Goal: Task Accomplishment & Management: Use online tool/utility

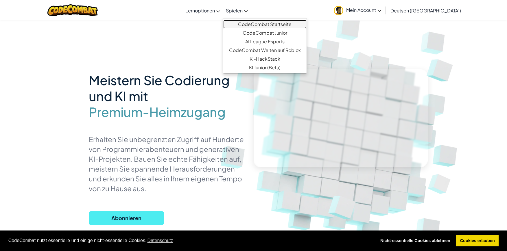
click at [253, 24] on font "CodeCombat Startseite" at bounding box center [265, 24] width 54 height 6
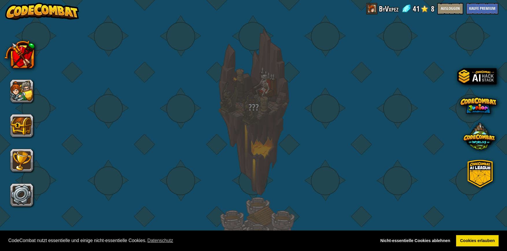
select select "de-DE"
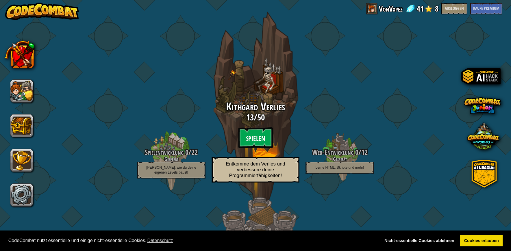
click at [241, 140] on btn "Spielen" at bounding box center [255, 138] width 35 height 21
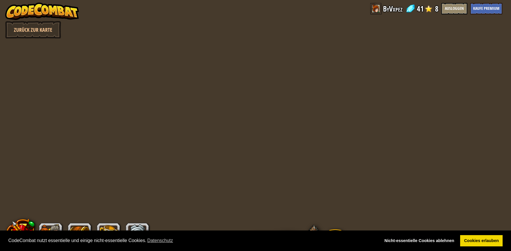
select select "de-DE"
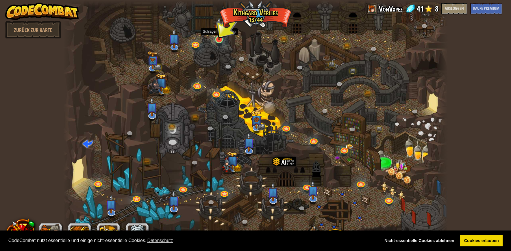
click at [216, 40] on img at bounding box center [219, 28] width 10 height 23
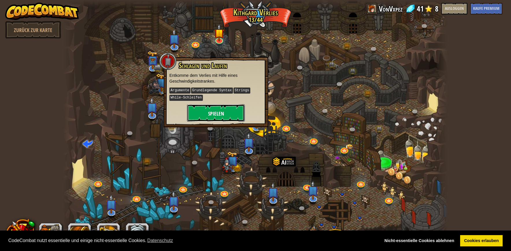
click at [211, 110] on font "Spielen" at bounding box center [216, 113] width 16 height 7
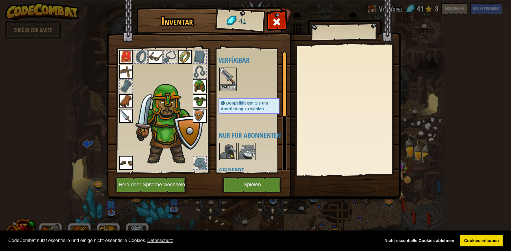
click at [234, 84] on img at bounding box center [228, 76] width 16 height 16
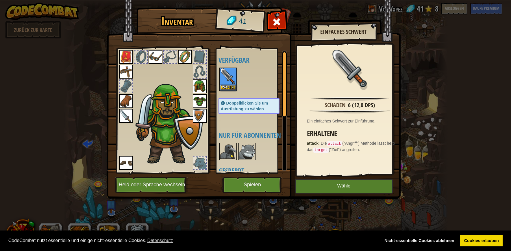
drag, startPoint x: 330, startPoint y: 142, endPoint x: 347, endPoint y: 155, distance: 21.1
click at [354, 146] on p "attack : Die attack ("Angriff") Methode lässt hero das target ("Ziel") angreife…" at bounding box center [351, 147] width 89 height 13
click at [267, 183] on button "Spielen" at bounding box center [252, 185] width 60 height 16
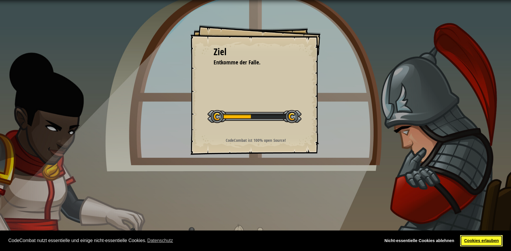
click at [472, 242] on font "Cookies erlauben" at bounding box center [481, 241] width 35 height 5
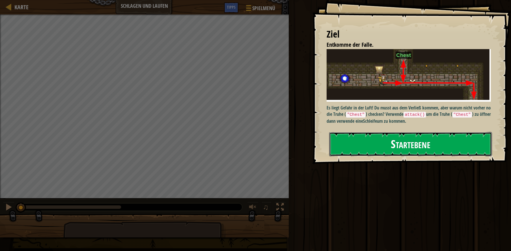
click at [362, 143] on button "Startebene" at bounding box center [410, 144] width 163 height 24
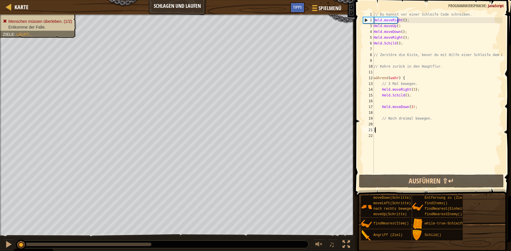
click at [404, 132] on div "// Du kannst vor einer Schleife Code schreiben. Held.moveRight ( ) ; ​ ​ Held.m…" at bounding box center [438, 99] width 130 height 174
type textarea "}"
drag, startPoint x: 395, startPoint y: 138, endPoint x: 399, endPoint y: 134, distance: 5.1
click at [395, 139] on div "// Du kannst vor einer Schleife Code schreiben. Held.moveRight ( ) ; ​ ​ Held.m…" at bounding box center [438, 99] width 130 height 174
click at [399, 131] on div "// Du kannst vor einer Schleife Code schreiben. Held.moveRight ( ) ; ​ ​ Held.m…" at bounding box center [438, 99] width 130 height 174
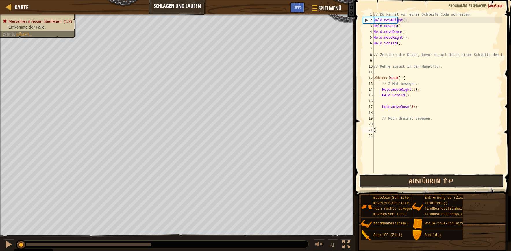
click at [388, 181] on button "Ausführen ⇧↵" at bounding box center [431, 181] width 145 height 13
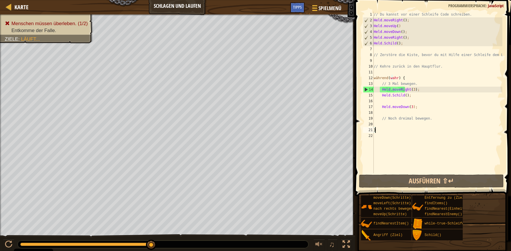
click at [424, 93] on div "// Du kannst vor einer Schleife Code schreiben. Held.moveRight ( ) ; ​ ​ Held.m…" at bounding box center [438, 99] width 130 height 174
type textarea "hero.shield();"
click at [386, 102] on div "// Du kannst vor einer Schleife Code schreiben. Held.moveRight ( ) ; ​ ​ Held.m…" at bounding box center [438, 99] width 130 height 174
type textarea "h"
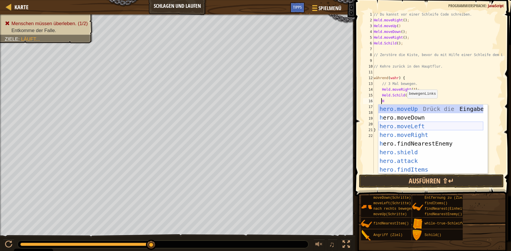
click at [415, 125] on div "hero.moveUp Drück die Eingabetaste h ero.moveDown Drücken Sie die Eingabetaste …" at bounding box center [431, 148] width 105 height 87
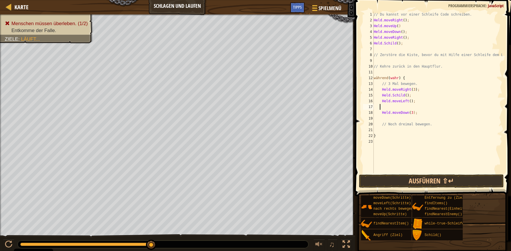
scroll to position [3, 0]
click at [387, 108] on div "// Du kannst vor einer Schleife Code schreiben. Held.moveRight ( ) ; ​ ​ Held.m…" at bounding box center [438, 99] width 130 height 174
click at [387, 106] on div "// Du kannst vor einer Schleife Code schreiben. Held.moveRight ( ) ; ​ ​ Held.m…" at bounding box center [438, 99] width 130 height 174
click at [400, 188] on span at bounding box center [433, 89] width 161 height 213
click at [398, 177] on button "Ausführen ⇧↵" at bounding box center [431, 181] width 145 height 13
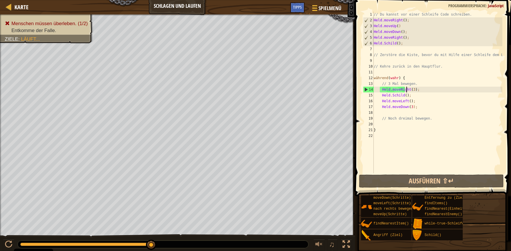
click at [416, 90] on div "// Du kannst vor einer Schleife Code schreiben. Held.moveRight ( ) ; ​ ​ Held.m…" at bounding box center [438, 99] width 130 height 174
type textarea "hero.moveRight(3);"
click at [418, 90] on div "// Du kannst vor einer Schleife Code schreiben. Held.moveRight ( ) ; ​ ​ Held.m…" at bounding box center [438, 99] width 130 height 174
click at [416, 92] on div "// Du kannst vor einer Schleife Code schreiben. Held.moveRight ( ) ; ​ ​ Held.m…" at bounding box center [438, 99] width 130 height 174
click at [416, 90] on div "// Du kannst vor einer Schleife Code schreiben. Held.moveRight ( ) ; ​ ​ Held.m…" at bounding box center [438, 99] width 130 height 174
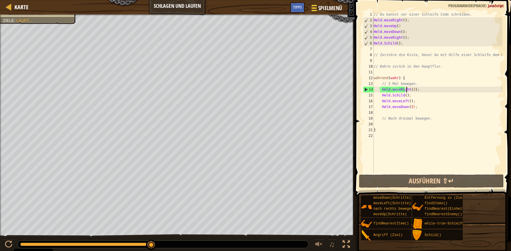
click at [327, 3] on button "Spielmenü" at bounding box center [326, 9] width 39 height 14
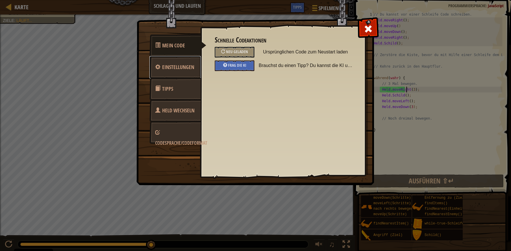
click at [179, 64] on font "Einstellungen" at bounding box center [178, 67] width 32 height 7
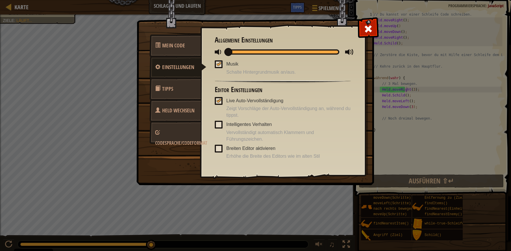
click at [180, 113] on font "Held wechseln" at bounding box center [178, 110] width 32 height 7
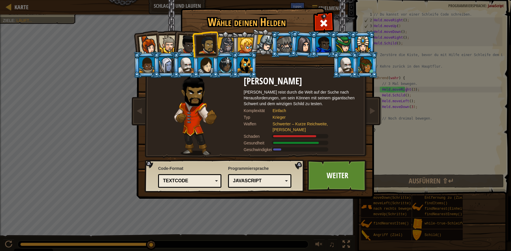
click at [268, 180] on div "JavaScript" at bounding box center [258, 181] width 50 height 7
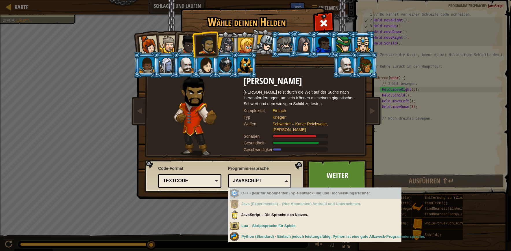
click at [208, 179] on div "Textcode" at bounding box center [188, 181] width 50 height 7
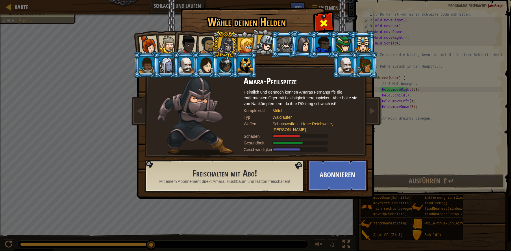
click at [325, 20] on span at bounding box center [323, 23] width 9 height 9
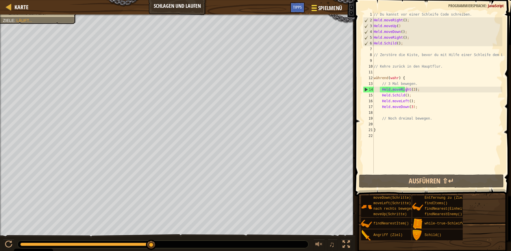
click at [328, 14] on button "Spielmenü" at bounding box center [326, 9] width 39 height 14
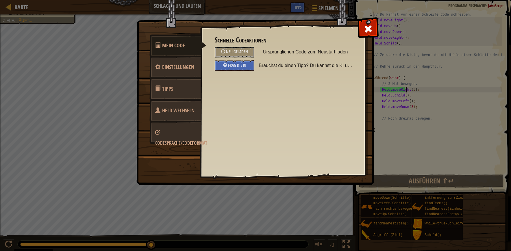
click at [179, 125] on link "Codesprache/Codeformat" at bounding box center [175, 136] width 51 height 30
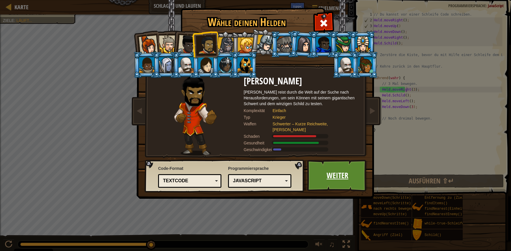
click at [344, 178] on font "Weiter" at bounding box center [338, 175] width 22 height 10
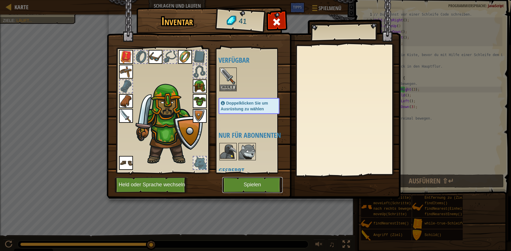
click at [242, 183] on button "Spielen" at bounding box center [252, 185] width 60 height 16
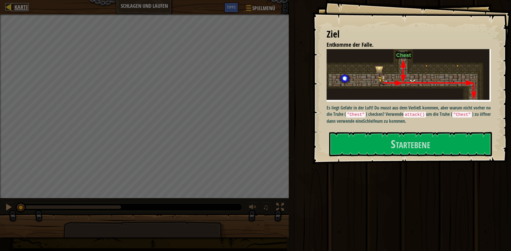
click at [11, 10] on div at bounding box center [8, 6] width 7 height 7
select select "de-DE"
